Goal: Find specific page/section: Find specific page/section

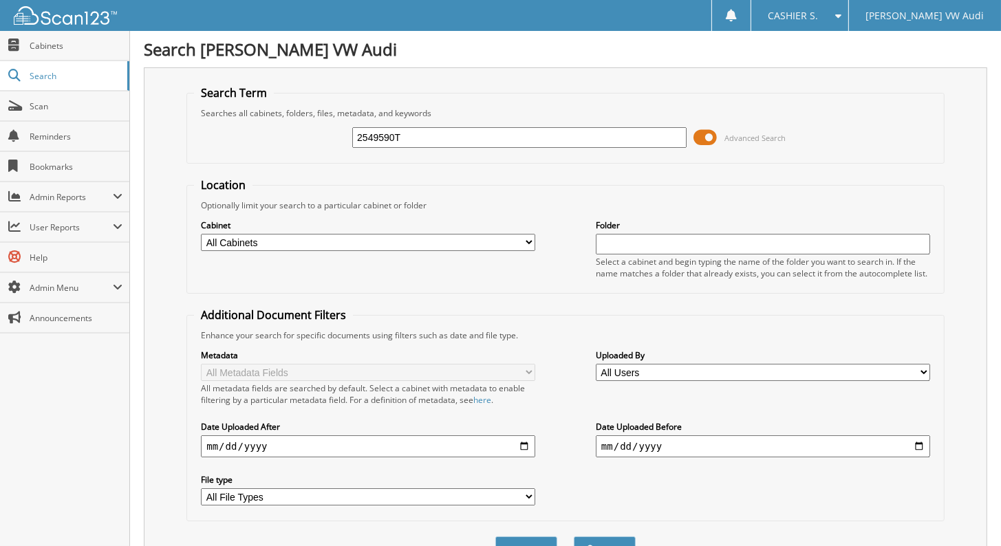
type input "2549590T"
click at [574, 537] on button "Search" at bounding box center [605, 549] width 62 height 25
click at [704, 136] on span at bounding box center [705, 137] width 23 height 21
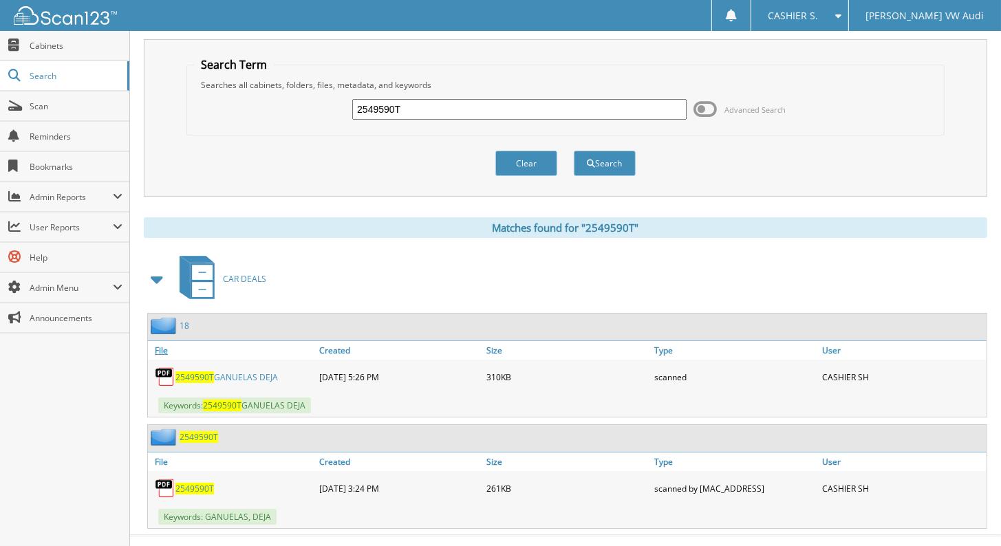
scroll to position [44, 0]
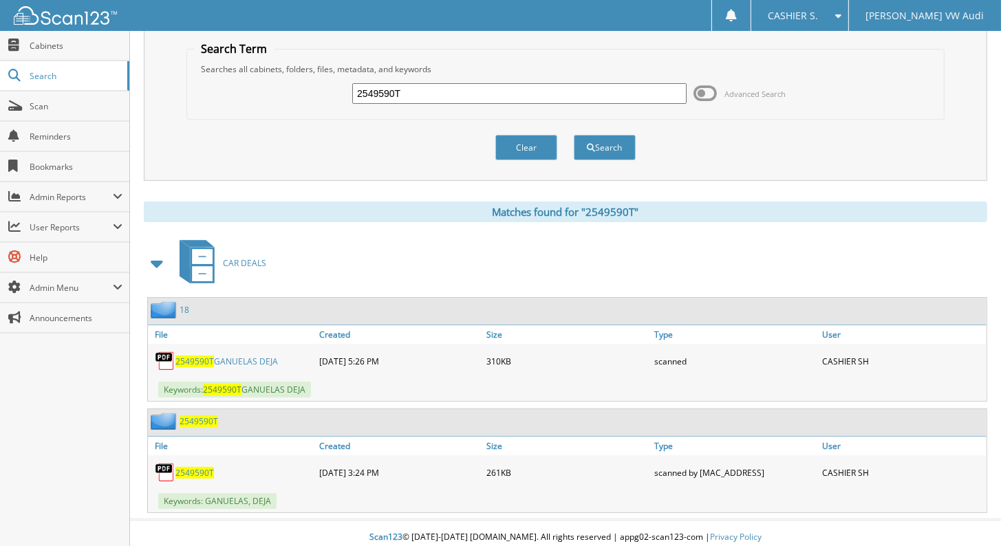
click at [179, 358] on span "2549590T" at bounding box center [194, 362] width 39 height 12
click at [186, 467] on span "2549590T" at bounding box center [194, 473] width 39 height 12
click at [155, 263] on span at bounding box center [157, 263] width 19 height 25
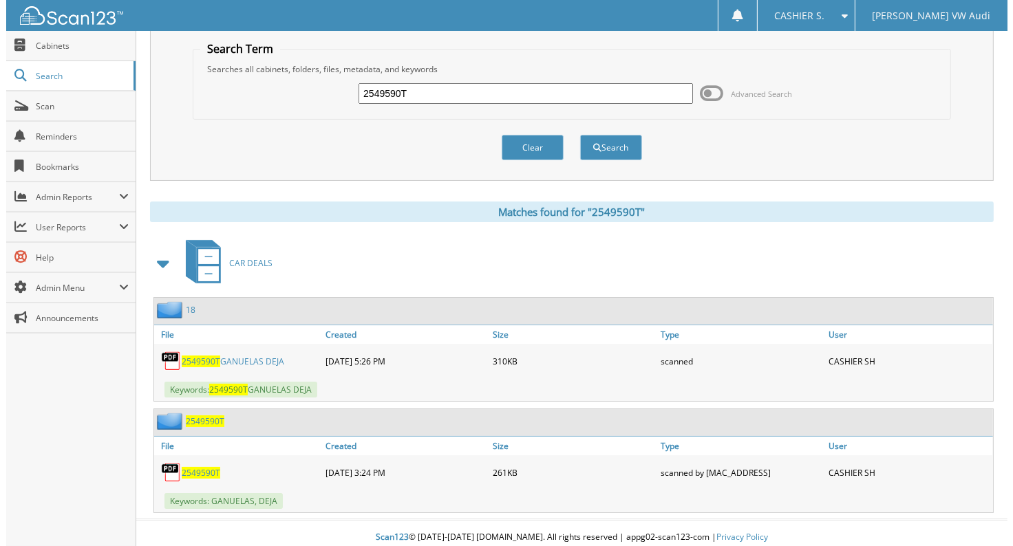
scroll to position [0, 0]
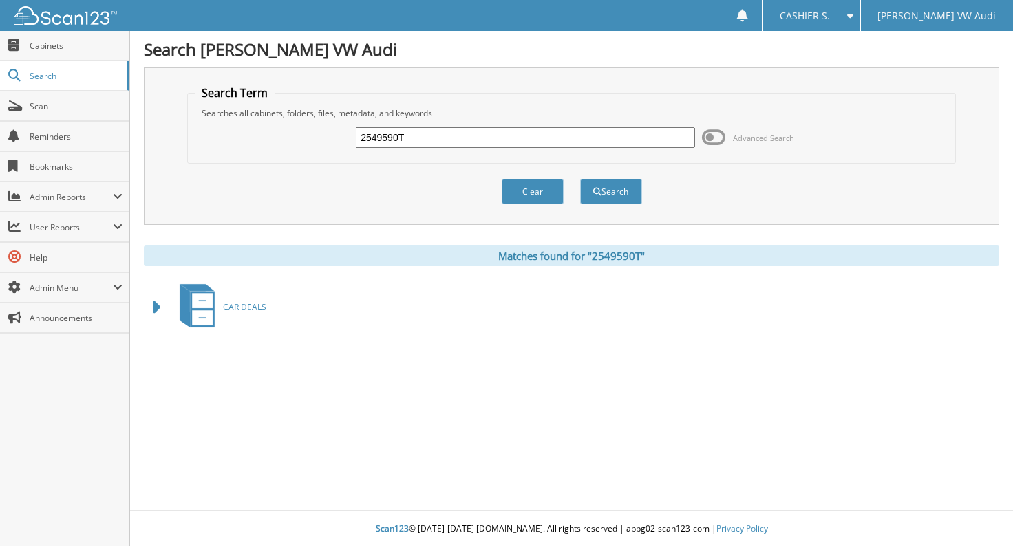
click at [423, 140] on input "2549590T" at bounding box center [525, 137] width 339 height 21
paste input "GANUELAS, DEJA J"
type input "GANUELAS, DEJA J"
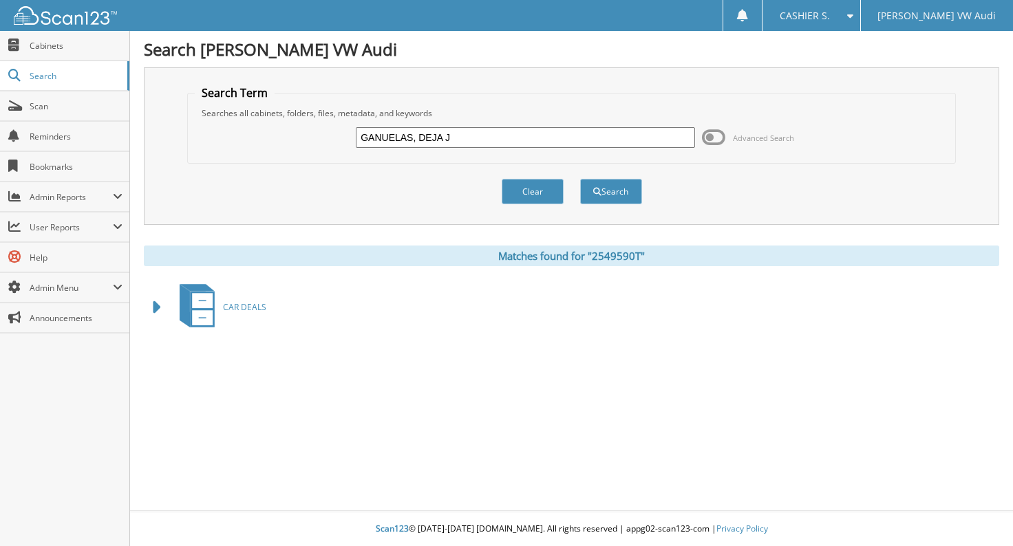
click at [580, 179] on button "Search" at bounding box center [611, 191] width 62 height 25
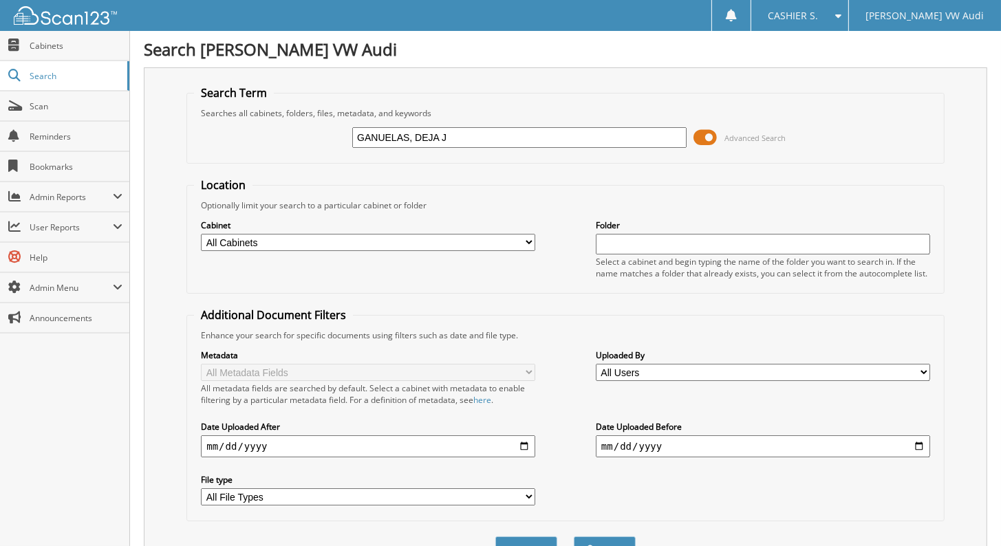
click at [714, 135] on span at bounding box center [705, 137] width 23 height 21
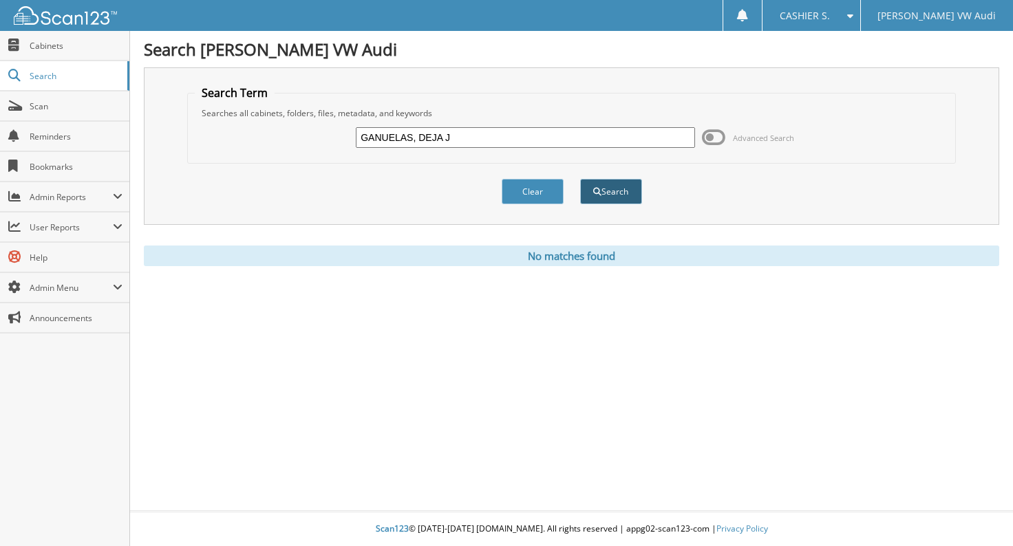
click at [590, 185] on button "Search" at bounding box center [611, 191] width 62 height 25
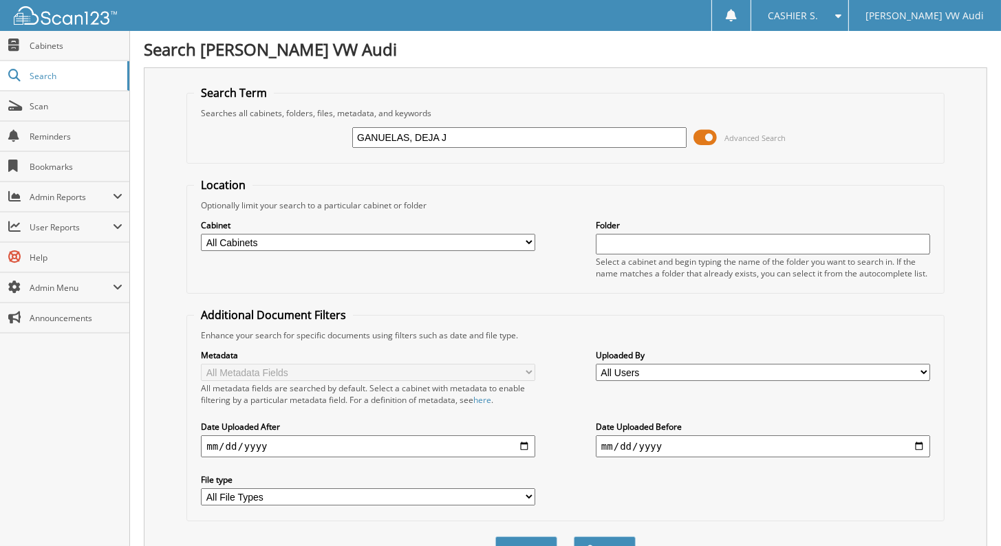
click at [473, 139] on input "GANUELAS, DEJA J" at bounding box center [519, 137] width 334 height 21
type input "GANUELAS, DEJA"
click at [574, 537] on button "Search" at bounding box center [605, 549] width 62 height 25
drag, startPoint x: 0, startPoint y: 0, endPoint x: 702, endPoint y: 138, distance: 715.3
click at [700, 138] on span at bounding box center [705, 137] width 23 height 21
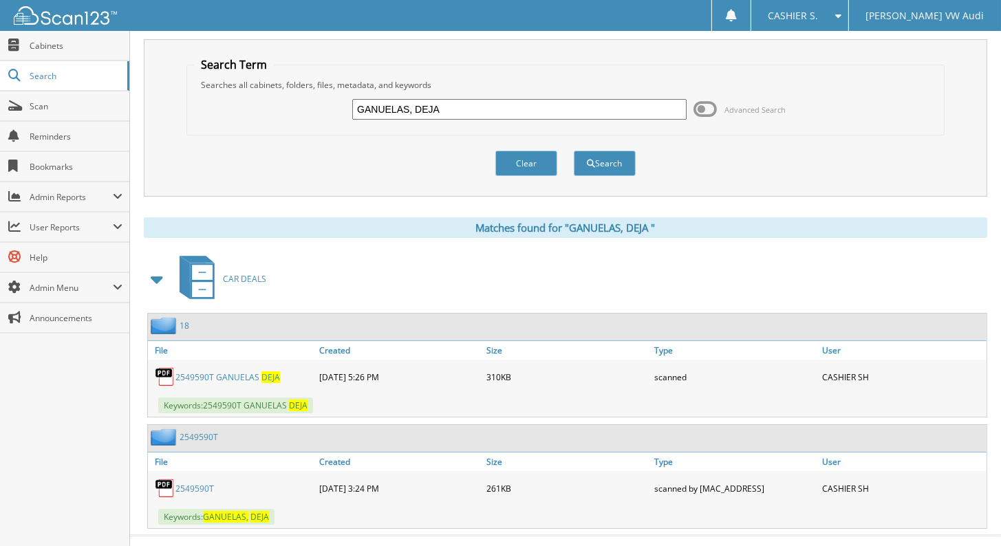
scroll to position [44, 0]
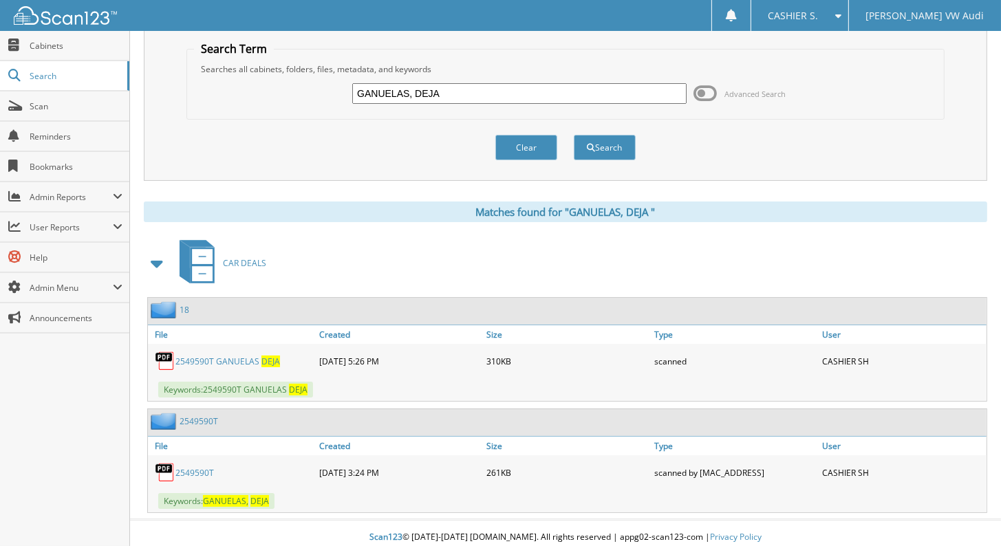
click at [186, 467] on link "2 5 4 9 5 9 0 T" at bounding box center [194, 473] width 39 height 12
click at [235, 358] on link "2 5 4 9 5 9 0 T G A N U E L A S D E J A" at bounding box center [227, 362] width 105 height 12
